Goal: Use online tool/utility: Utilize a website feature to perform a specific function

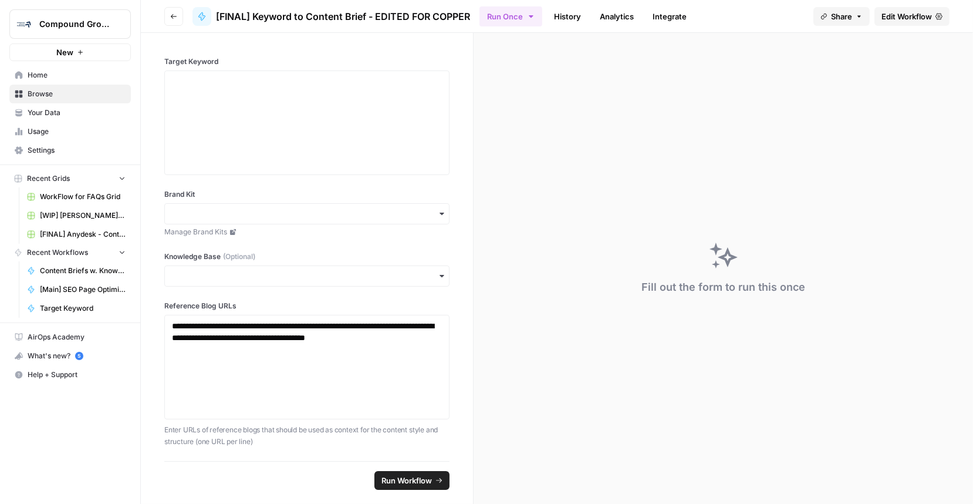
click at [55, 76] on span "Home" at bounding box center [77, 75] width 98 height 11
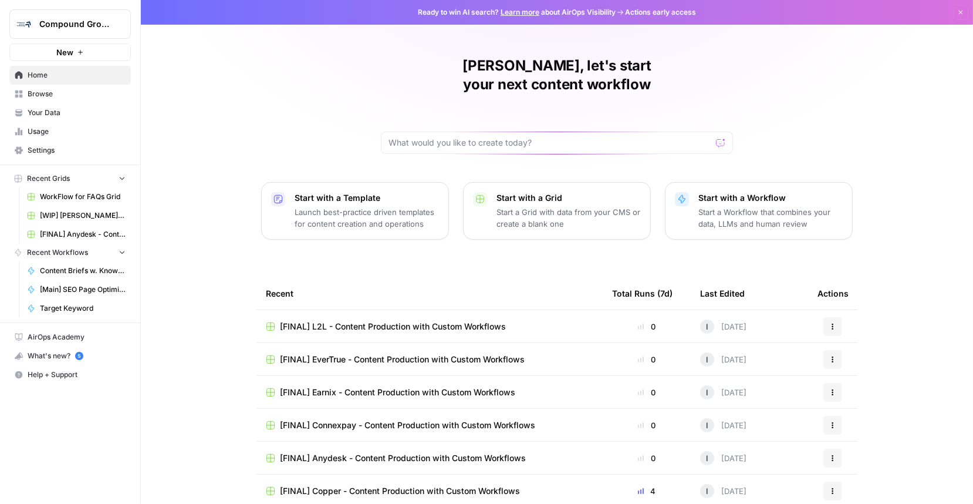
click at [48, 93] on span "Browse" at bounding box center [77, 94] width 98 height 11
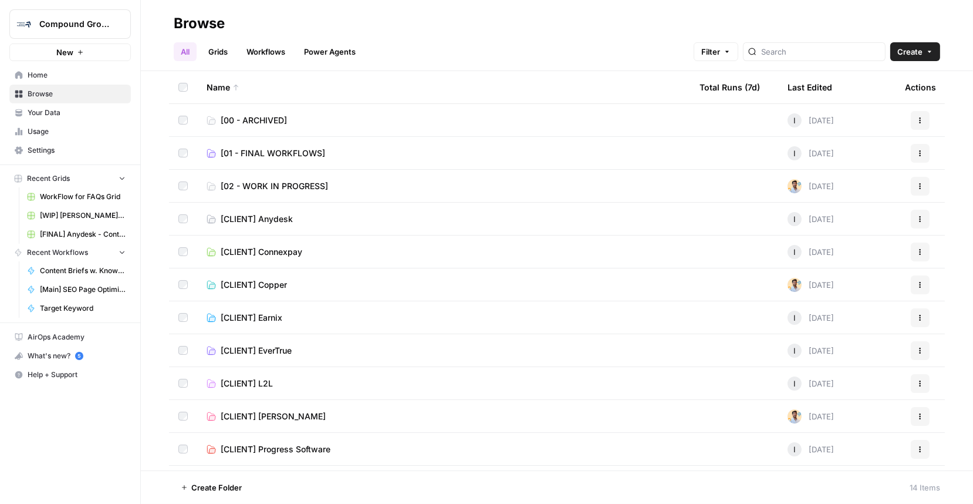
click at [59, 111] on span "Your Data" at bounding box center [77, 112] width 98 height 11
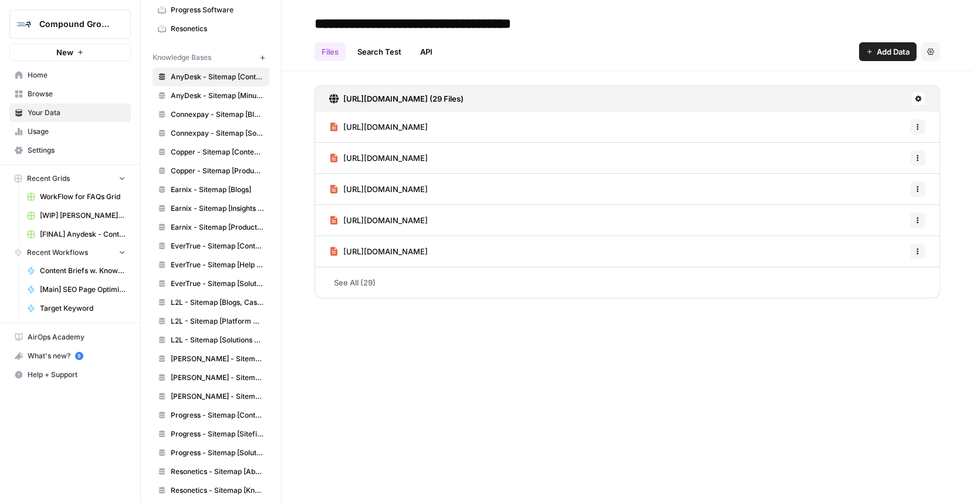
scroll to position [217, 0]
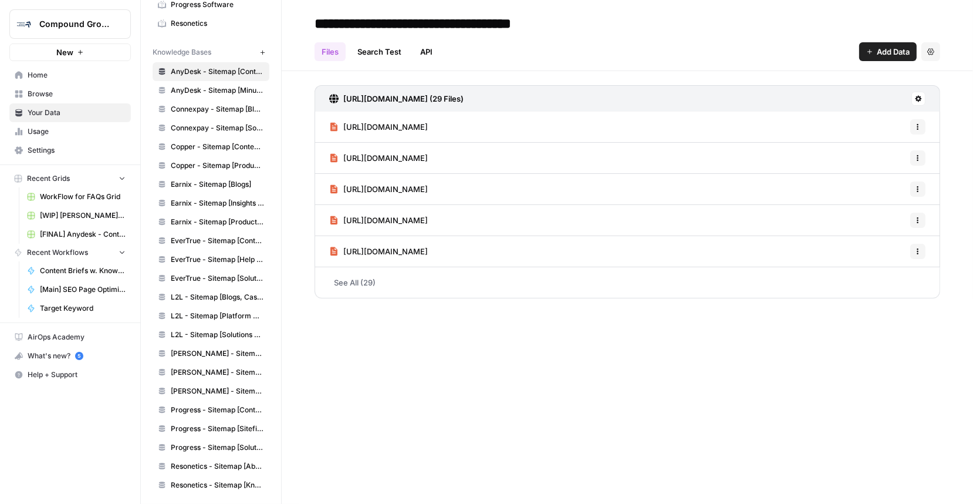
click at [45, 96] on span "Browse" at bounding box center [77, 94] width 98 height 11
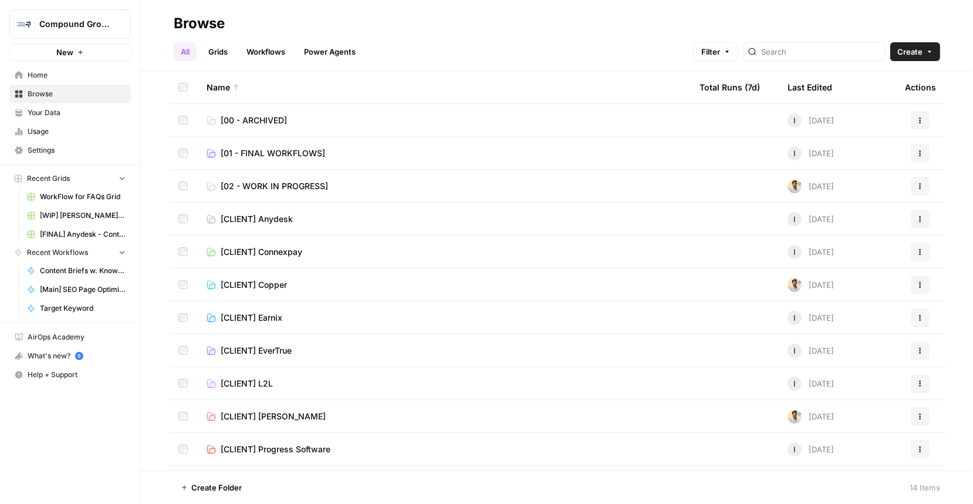
click at [46, 76] on span "Home" at bounding box center [77, 75] width 98 height 11
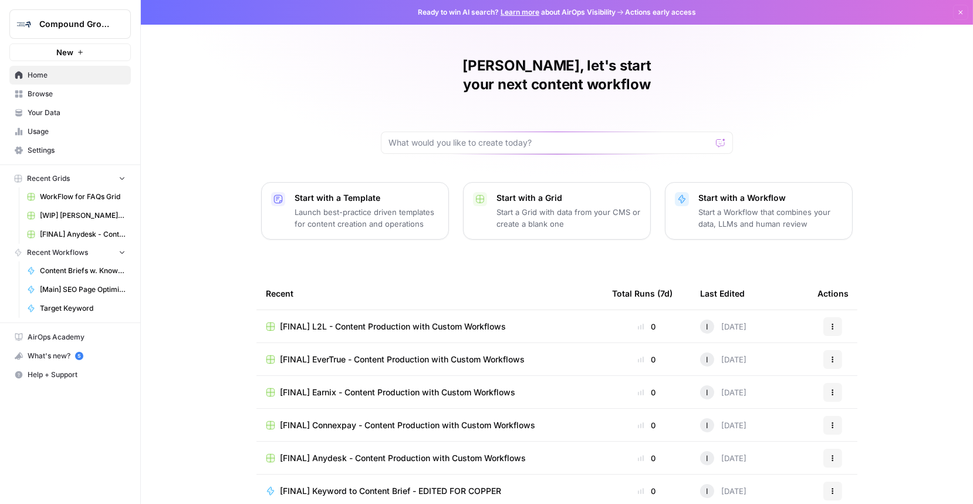
click at [70, 97] on span "Browse" at bounding box center [77, 94] width 98 height 11
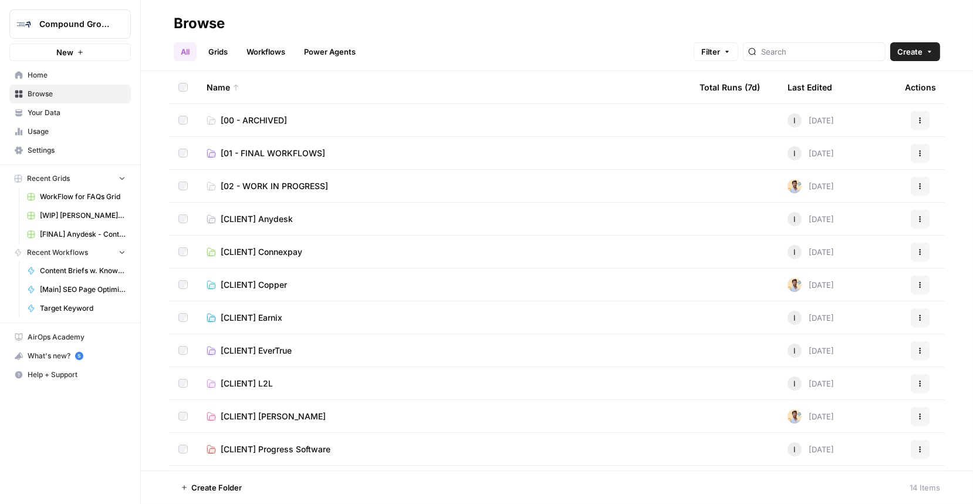
click at [302, 147] on span "[01 - FINAL WORKFLOWS]" at bounding box center [273, 153] width 104 height 12
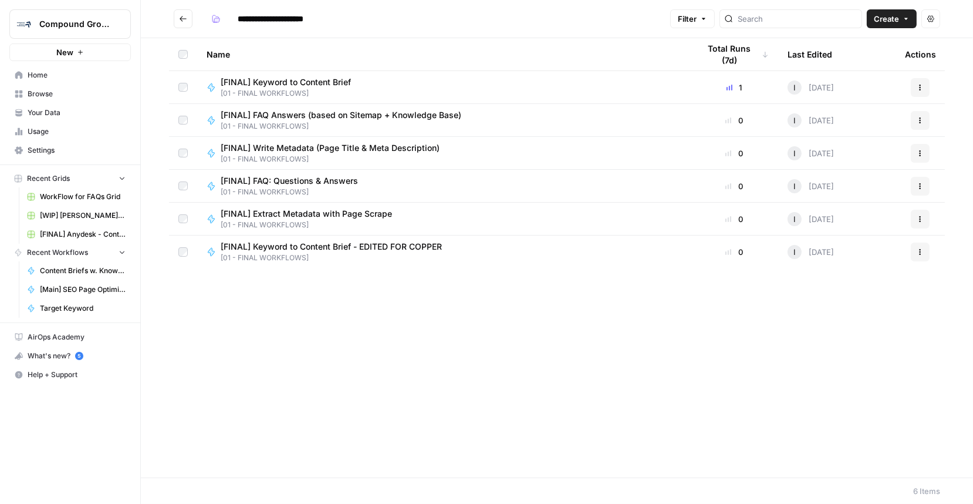
click at [325, 213] on span "[FINAL] Extract Metadata with Page Scrape" at bounding box center [306, 214] width 171 height 12
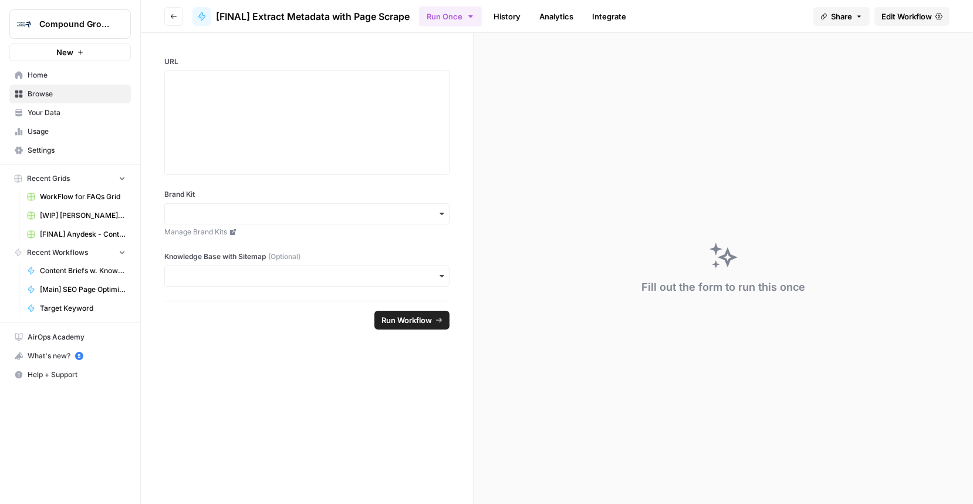
click at [907, 18] on span "Edit Workflow" at bounding box center [906, 17] width 50 height 12
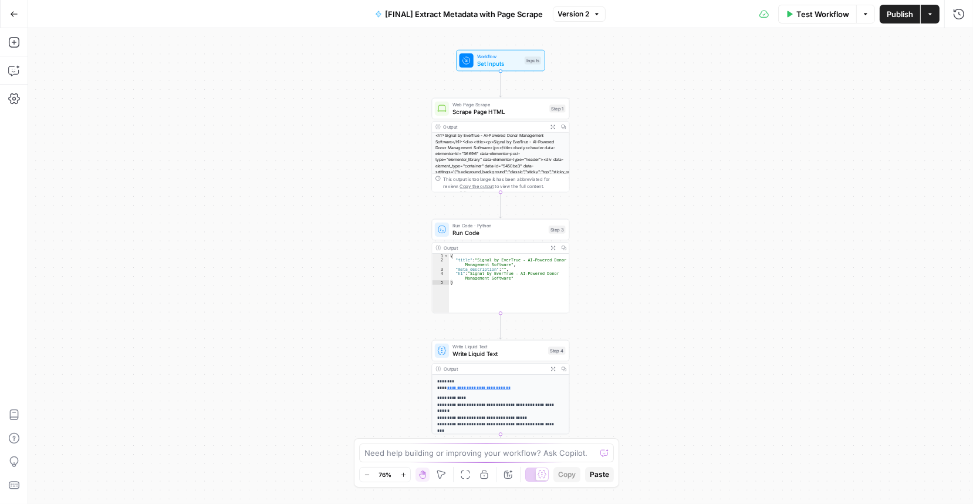
click at [402, 472] on icon "button" at bounding box center [403, 474] width 6 height 6
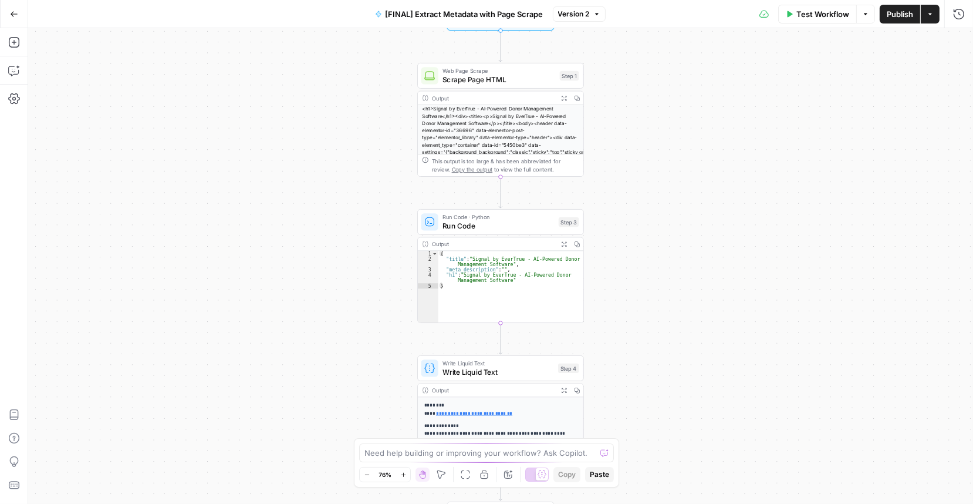
click at [402, 472] on icon "button" at bounding box center [403, 474] width 6 height 6
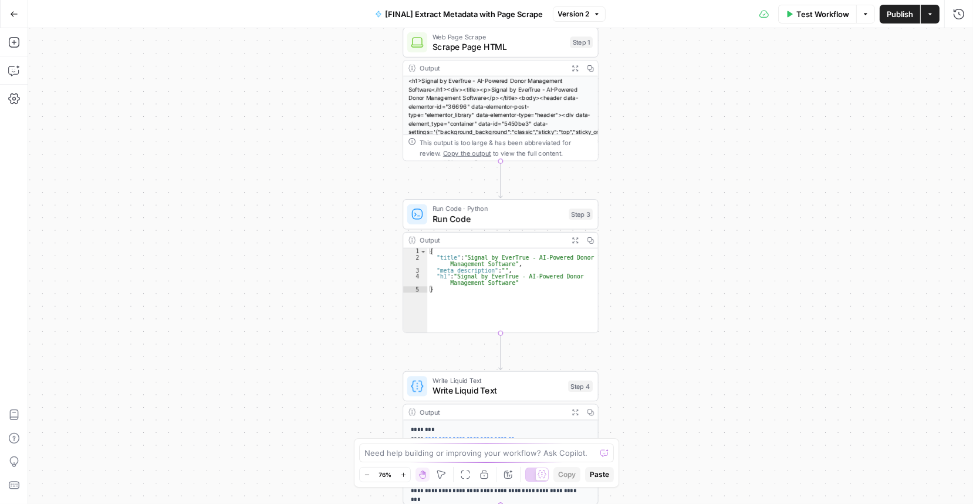
click at [402, 472] on icon "button" at bounding box center [403, 474] width 6 height 6
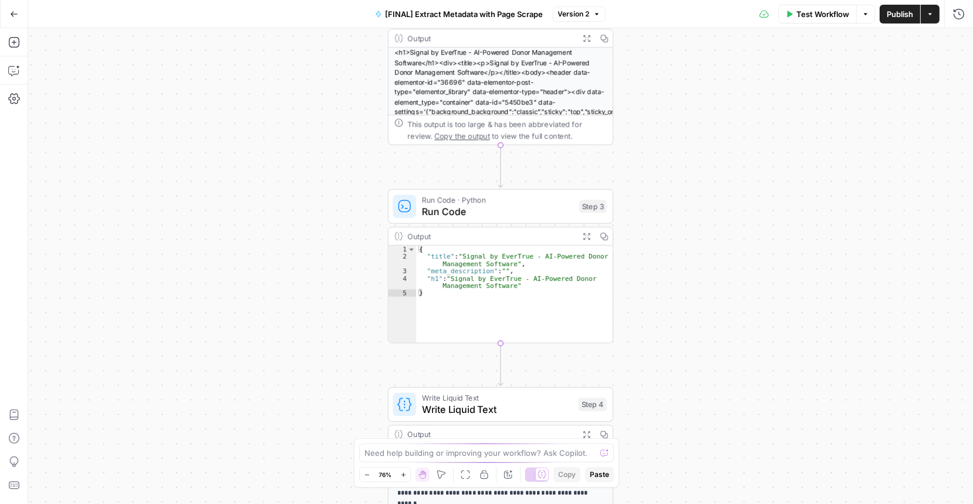
click at [402, 472] on icon "button" at bounding box center [403, 474] width 6 height 6
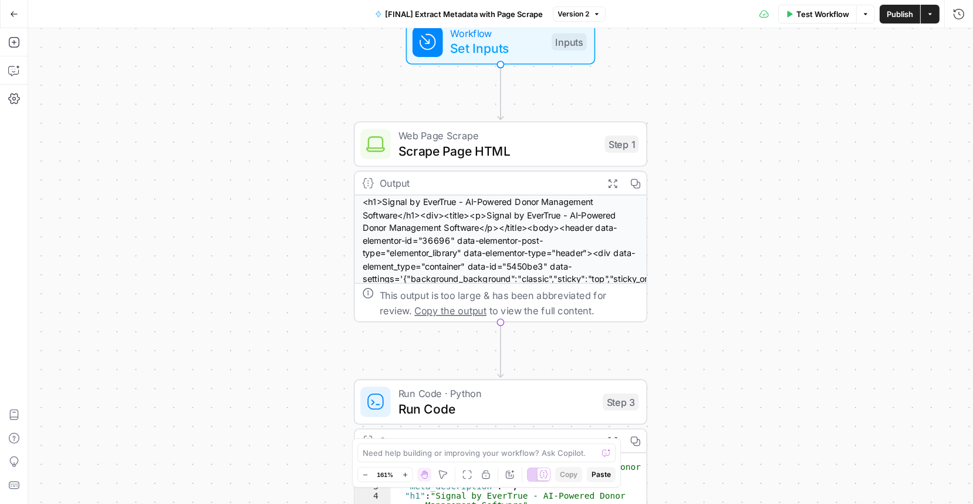
click at [502, 234] on div "<h1>Signal by EverTrue - AI-Powered Donor Management Software</h1><div><title><…" at bounding box center [500, 297] width 292 height 205
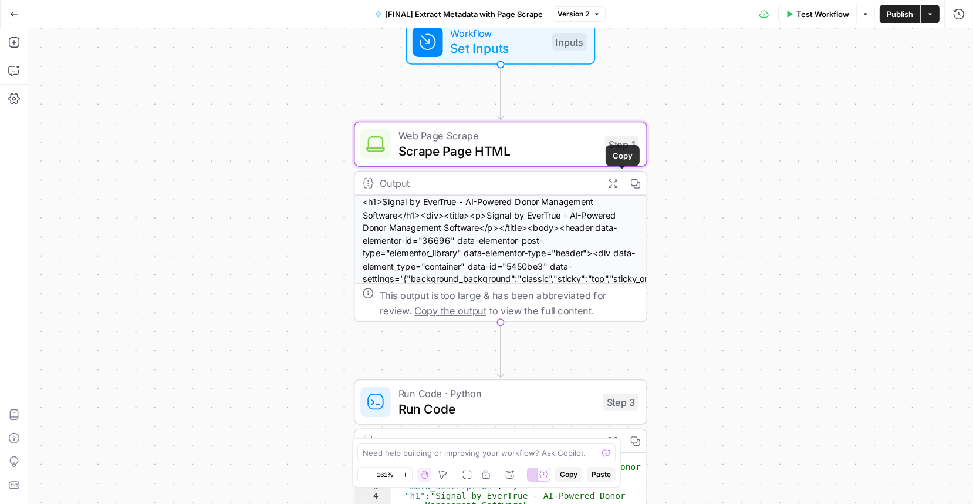
click at [608, 185] on icon "button" at bounding box center [612, 182] width 9 height 9
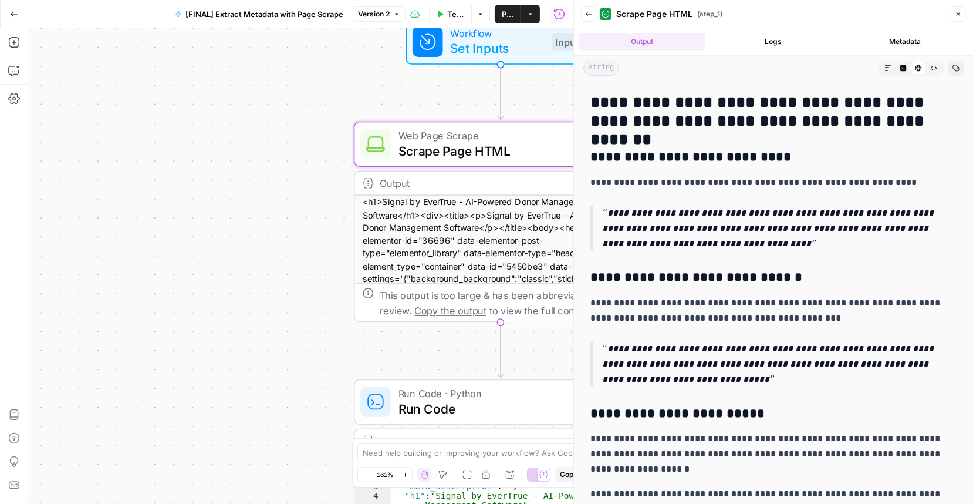
scroll to position [533, 0]
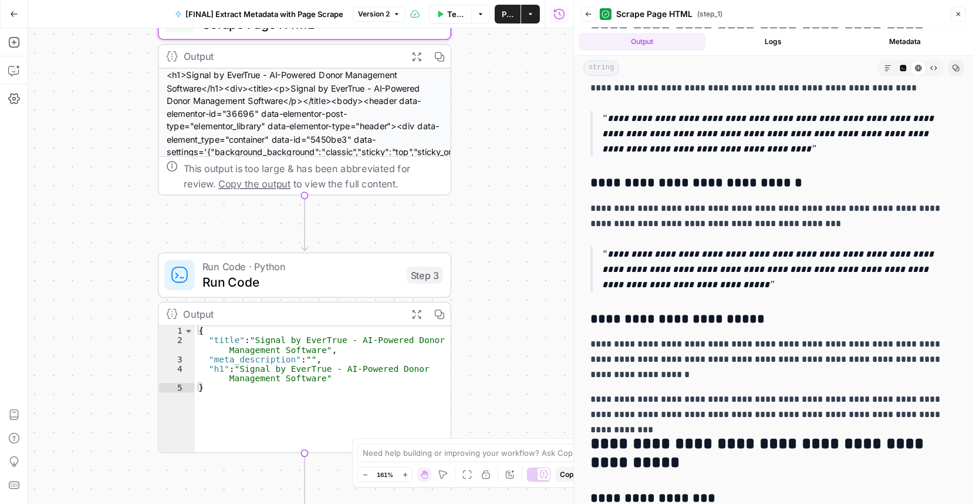
drag, startPoint x: 285, startPoint y: 207, endPoint x: 105, endPoint y: 55, distance: 235.7
click at [99, 61] on div "Workflow Set Inputs Inputs Web Page Scrape Scrape Page HTML Step 1 Output Expan…" at bounding box center [300, 265] width 545 height 475
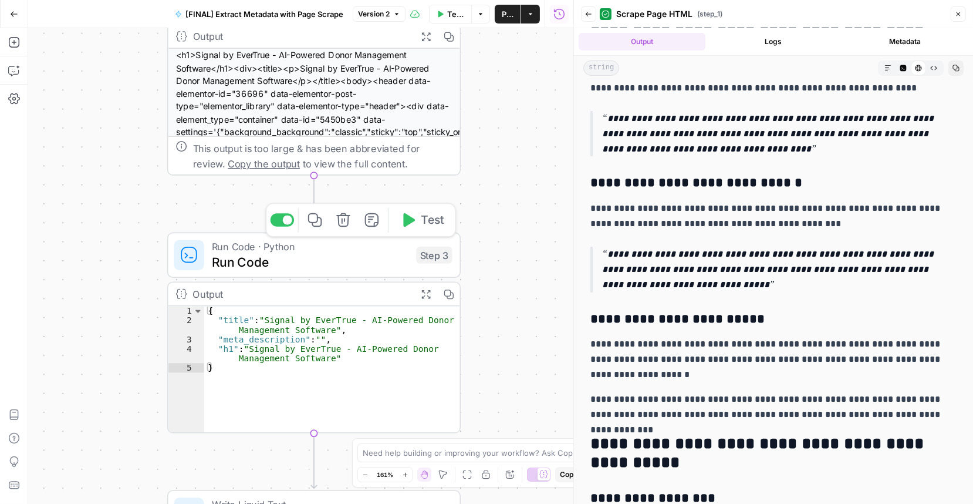
click at [315, 265] on span "Run Code" at bounding box center [310, 261] width 197 height 19
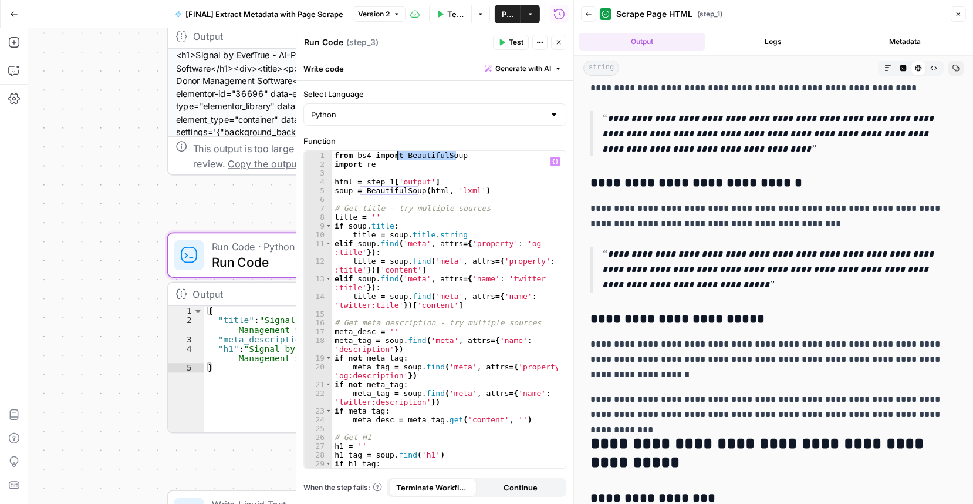
drag, startPoint x: 467, startPoint y: 153, endPoint x: 397, endPoint y: 158, distance: 70.0
click at [397, 158] on div "from bs4 import BeautifulSoup import re html = step_1 [ 'output' ] soup = Beaut…" at bounding box center [444, 318] width 225 height 335
click at [485, 167] on div "from bs4 import BeautifulSoup import re html = step_1 [ 'output' ] soup = Beaut…" at bounding box center [444, 318] width 225 height 335
type textarea "*********"
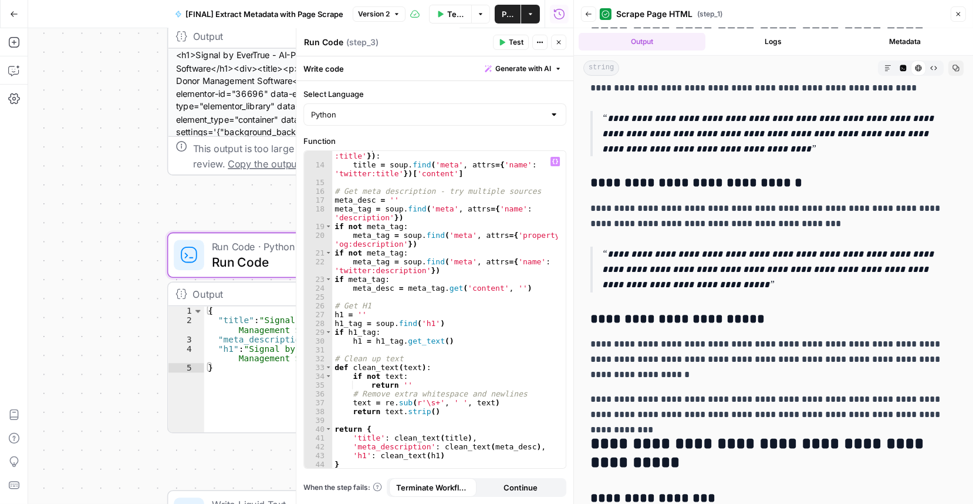
scroll to position [131, 0]
click at [85, 171] on div "Workflow Set Inputs Inputs Web Page Scrape Scrape Page HTML Step 1 Output Expan…" at bounding box center [300, 265] width 545 height 475
click at [957, 13] on icon "button" at bounding box center [958, 14] width 7 height 7
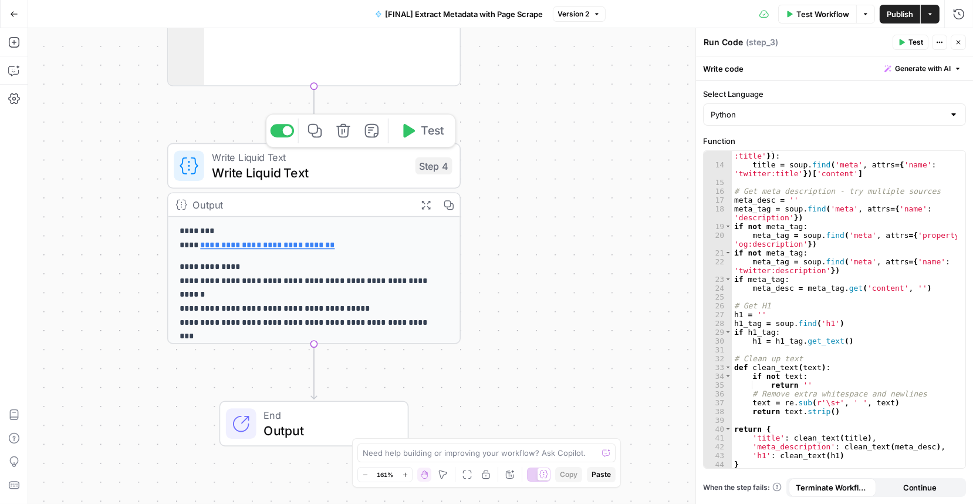
click at [342, 168] on span "Write Liquid Text" at bounding box center [310, 172] width 196 height 19
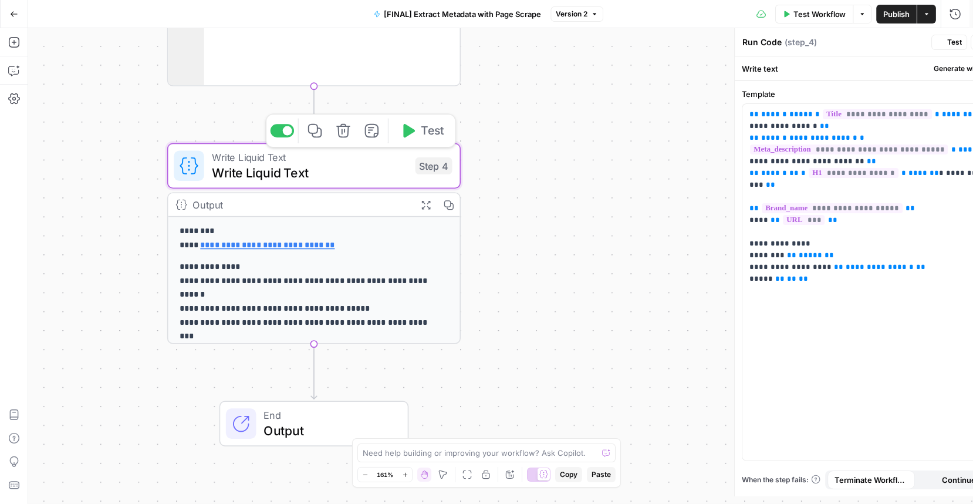
type textarea "Write Liquid Text"
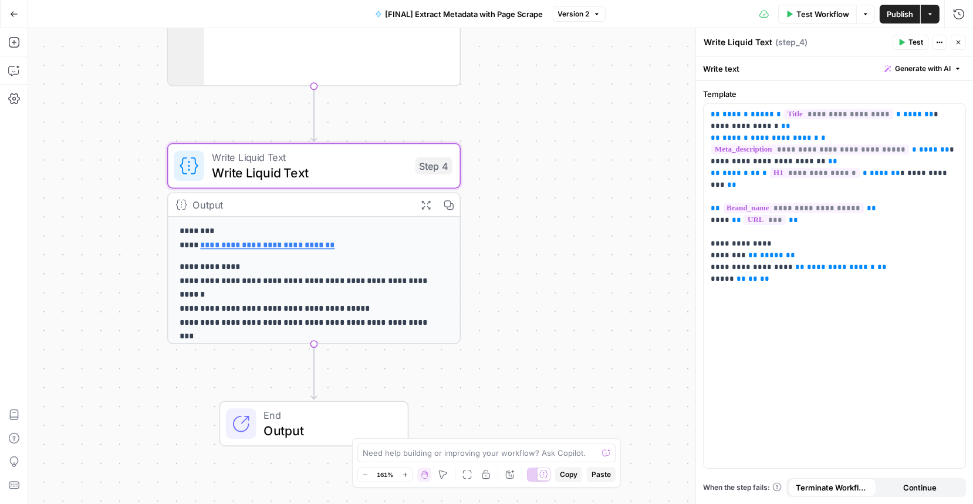
click at [280, 413] on span "End" at bounding box center [327, 414] width 129 height 15
click at [423, 200] on icon "button" at bounding box center [426, 205] width 11 height 11
